Goal: Information Seeking & Learning: Find specific fact

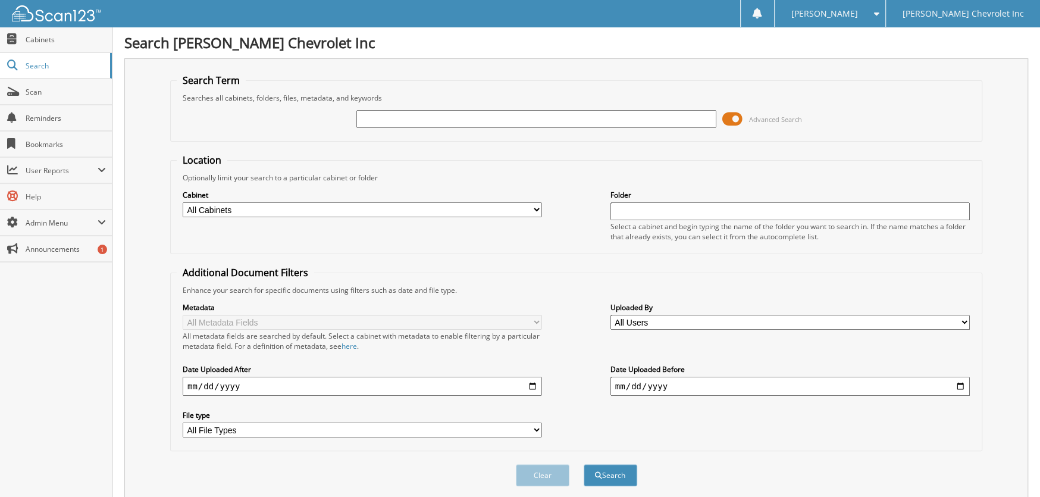
click at [429, 120] on input "text" at bounding box center [535, 119] width 359 height 18
type input "250502"
click at [584, 464] on button "Search" at bounding box center [611, 475] width 54 height 22
click at [733, 121] on span at bounding box center [732, 119] width 20 height 18
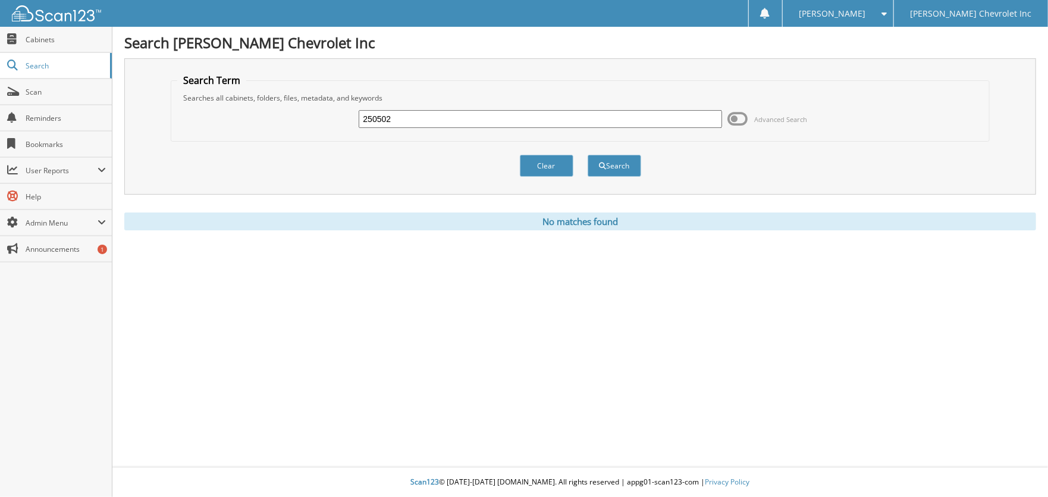
click at [419, 120] on input "250502" at bounding box center [540, 119] width 363 height 18
type input "20023"
click at [588, 155] on button "Search" at bounding box center [615, 166] width 54 height 22
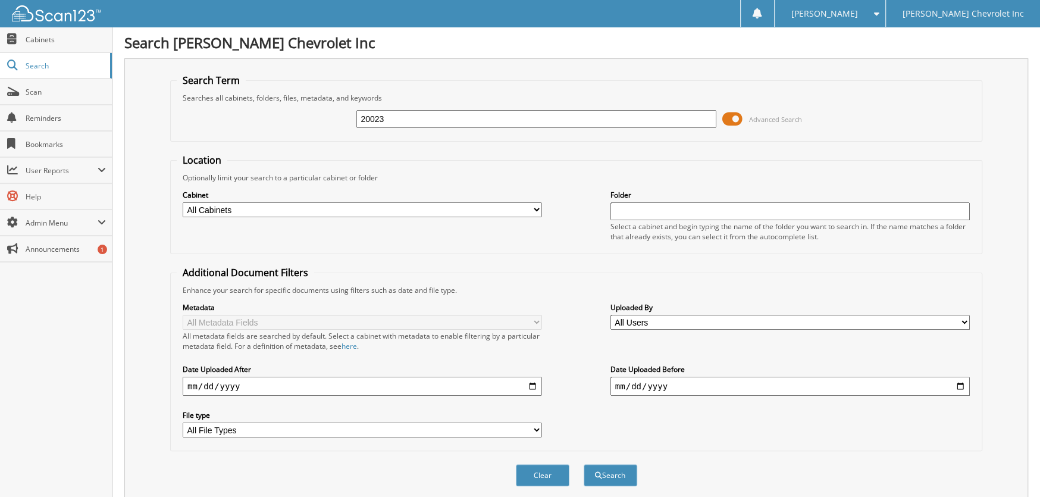
click at [727, 113] on span at bounding box center [732, 119] width 20 height 18
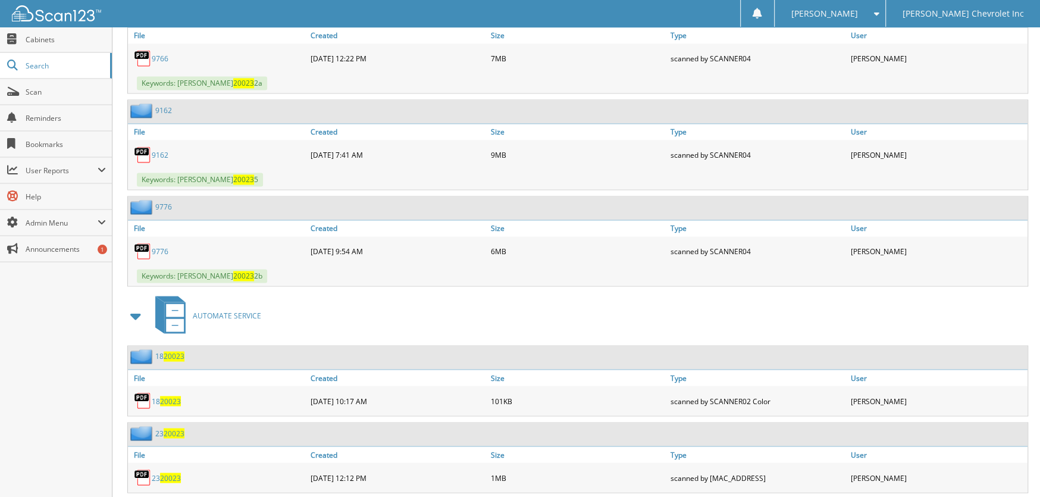
scroll to position [1415, 0]
